Goal: Communication & Community: Answer question/provide support

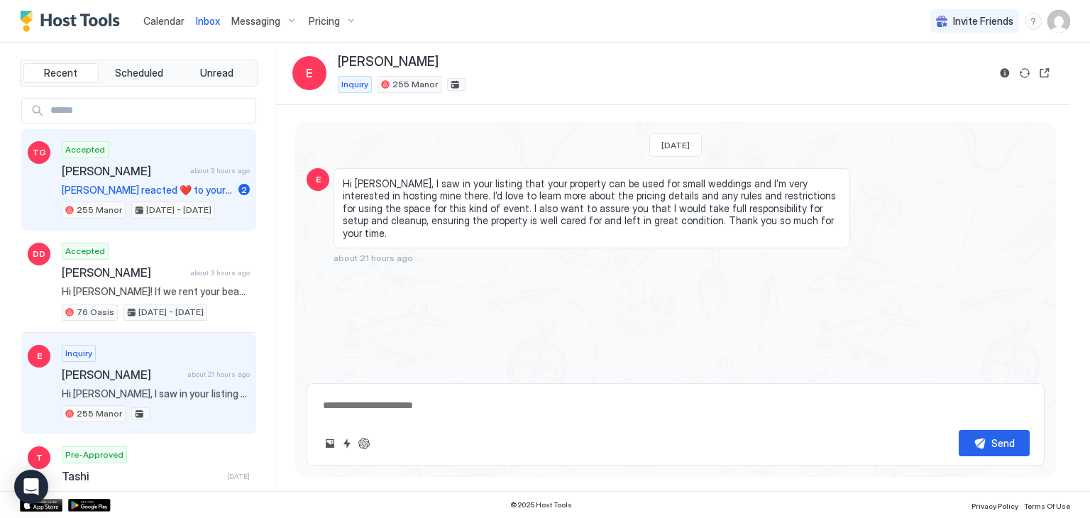
click at [162, 164] on span "[PERSON_NAME]" at bounding box center [123, 171] width 123 height 14
type textarea "*"
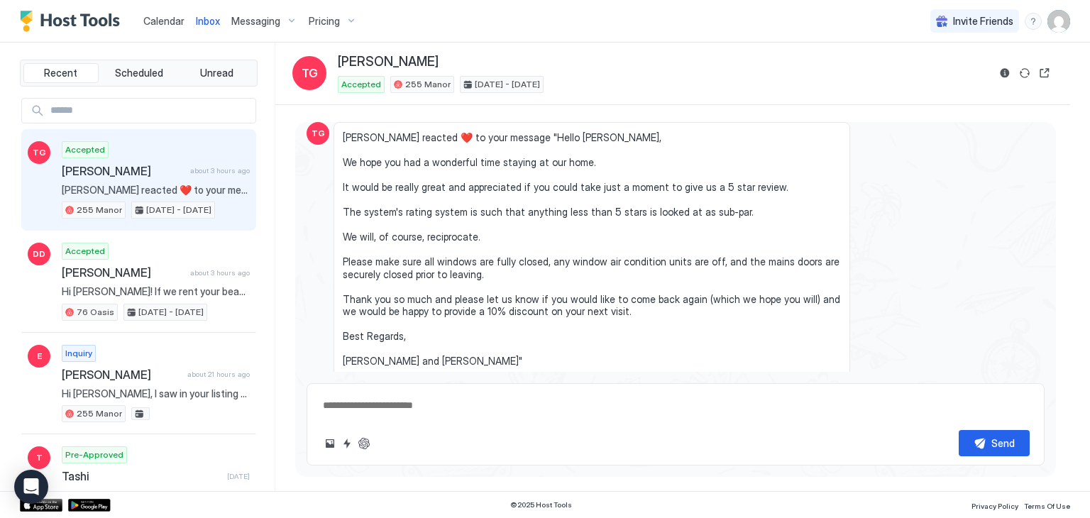
scroll to position [5729, 0]
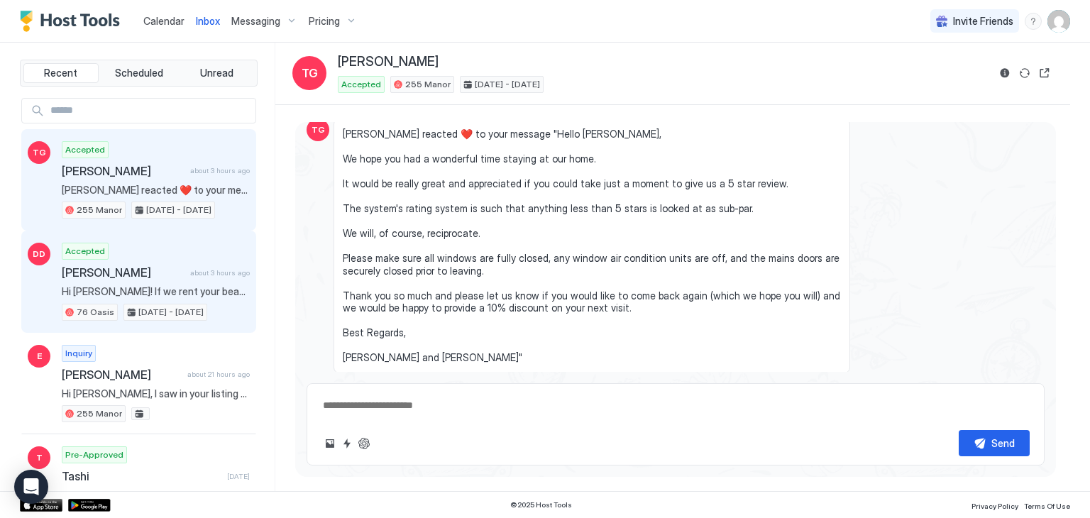
click at [150, 255] on div "Accepted [PERSON_NAME] about 3 hours ago Hi [PERSON_NAME]! If we rent your beau…" at bounding box center [156, 282] width 188 height 78
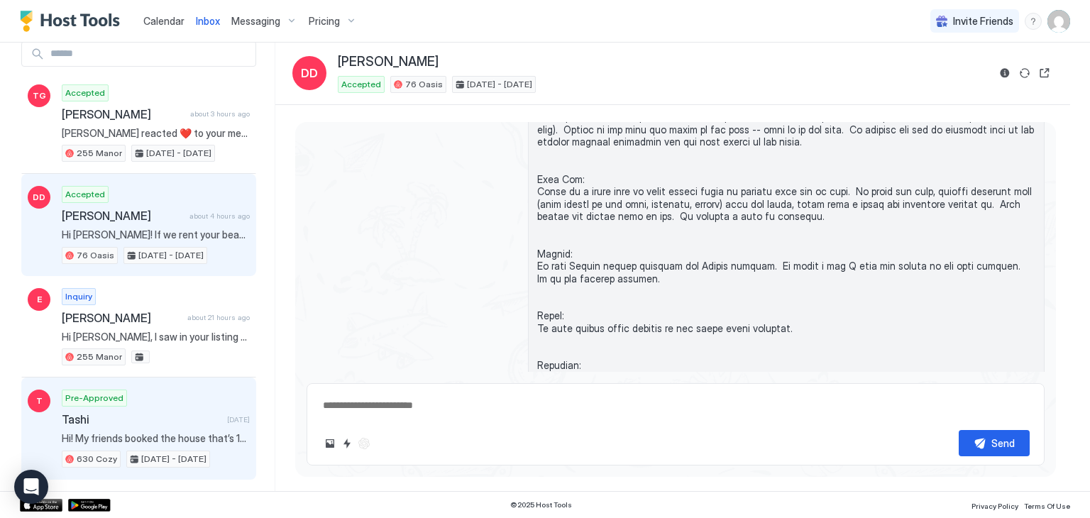
scroll to position [213, 0]
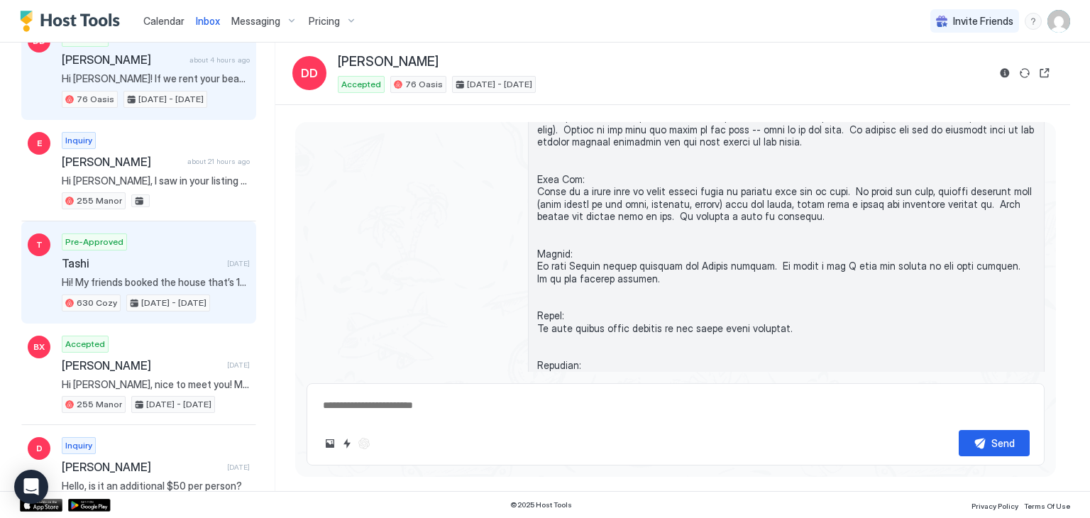
click at [193, 270] on div "Pre-Approved Tashi [DATE] Hi! My friends booked the house that’s 1st picture is…" at bounding box center [156, 272] width 188 height 78
